Goal: Task Accomplishment & Management: Use online tool/utility

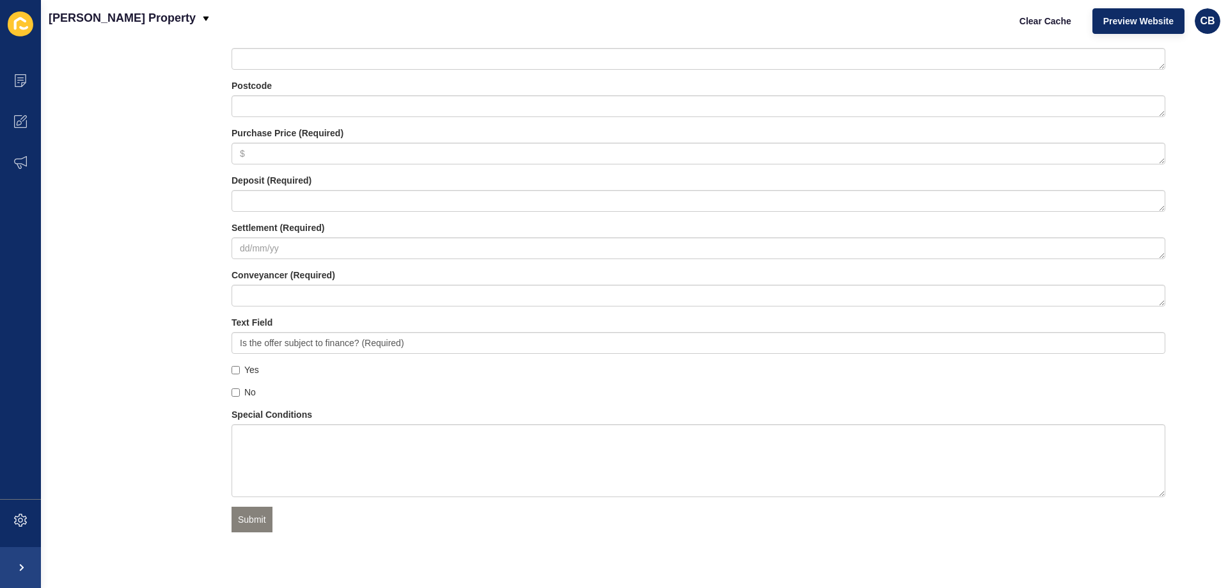
scroll to position [1412, 0]
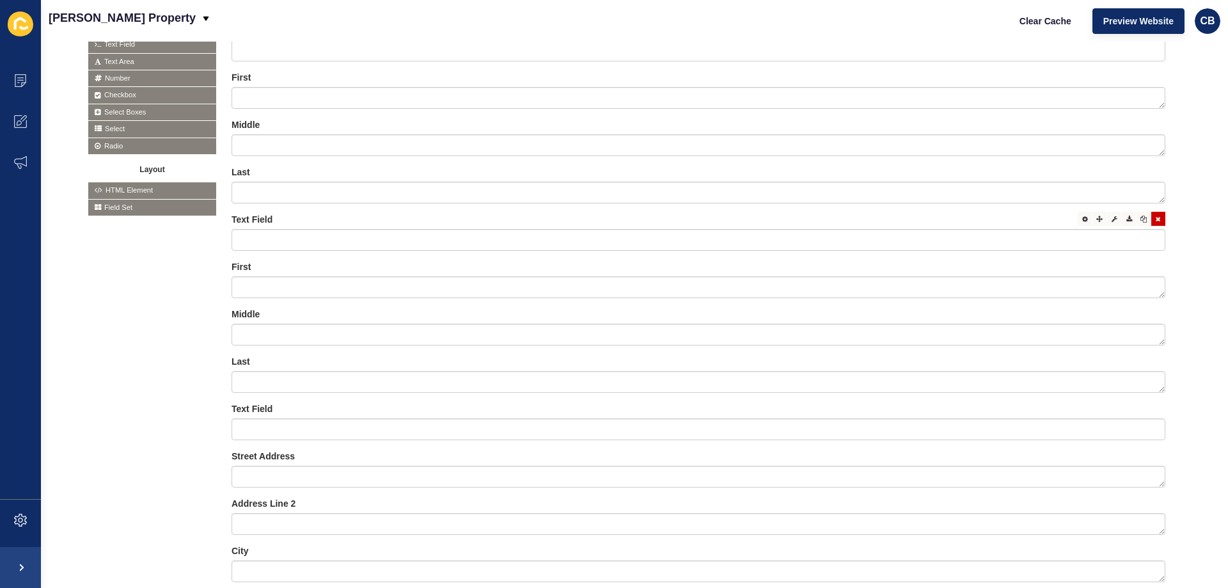
scroll to position [256, 0]
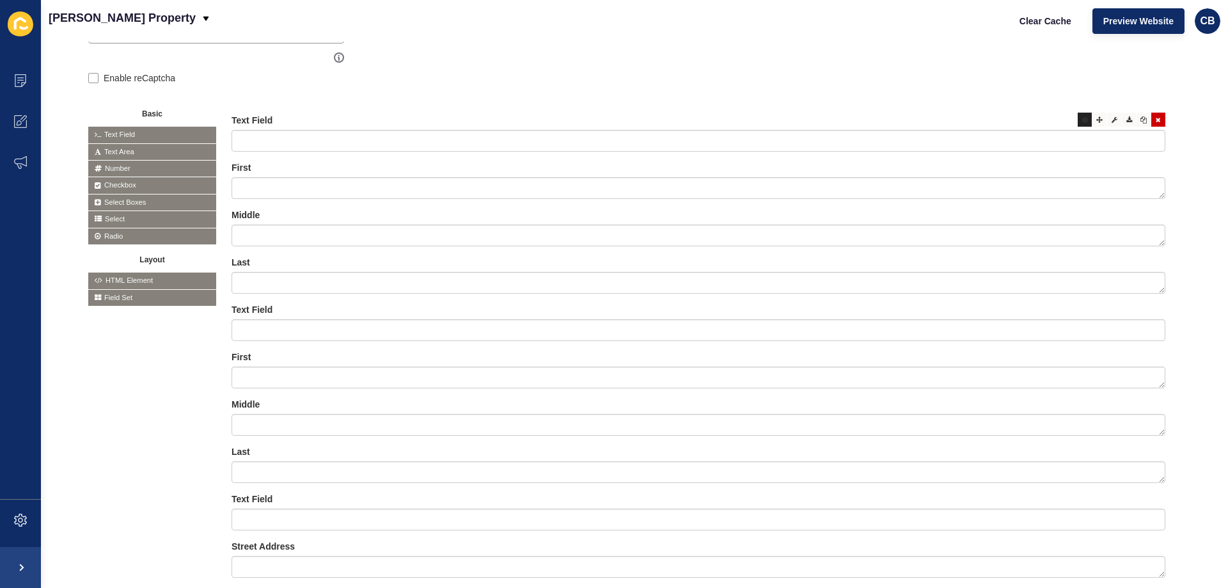
click at [1082, 122] on icon at bounding box center [1085, 119] width 6 height 6
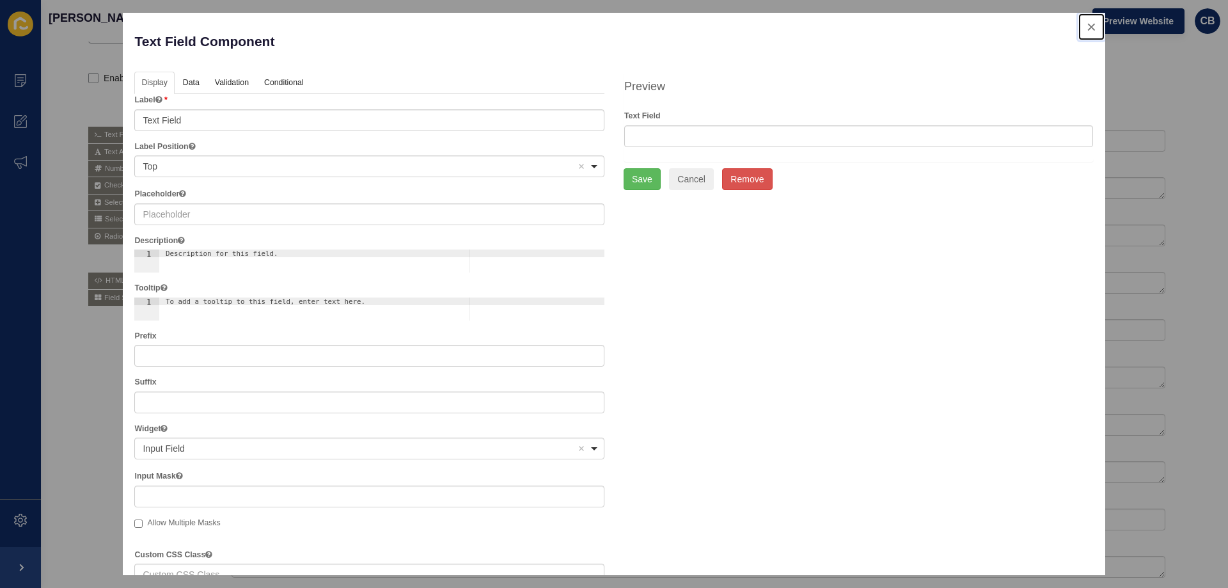
click at [1079, 24] on button "close" at bounding box center [1091, 26] width 26 height 27
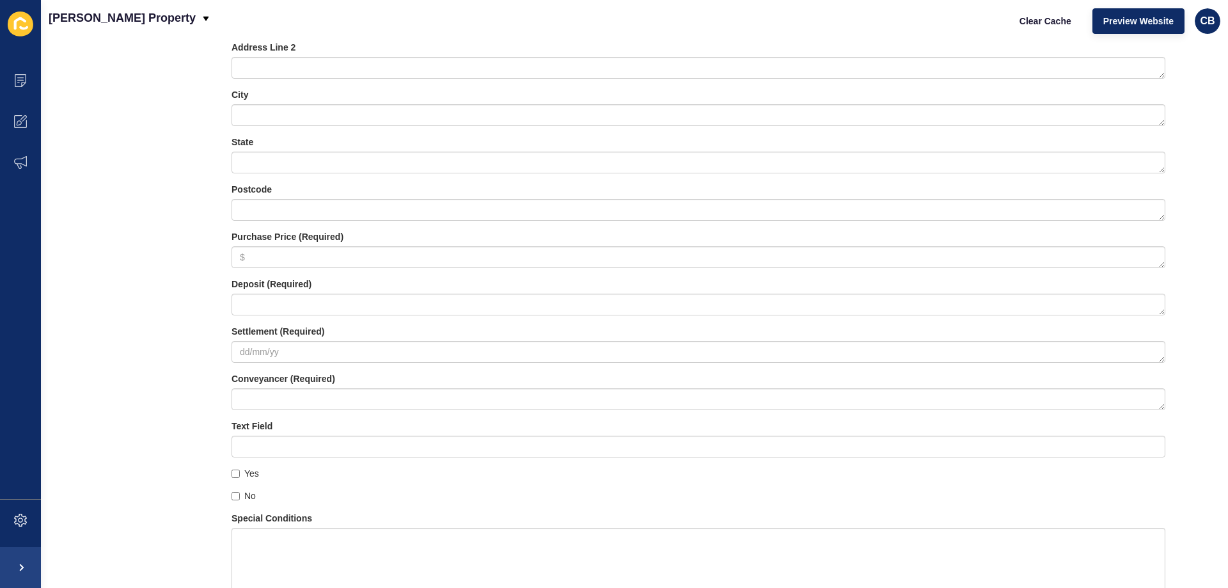
scroll to position [1279, 0]
